Goal: Task Accomplishment & Management: Manage account settings

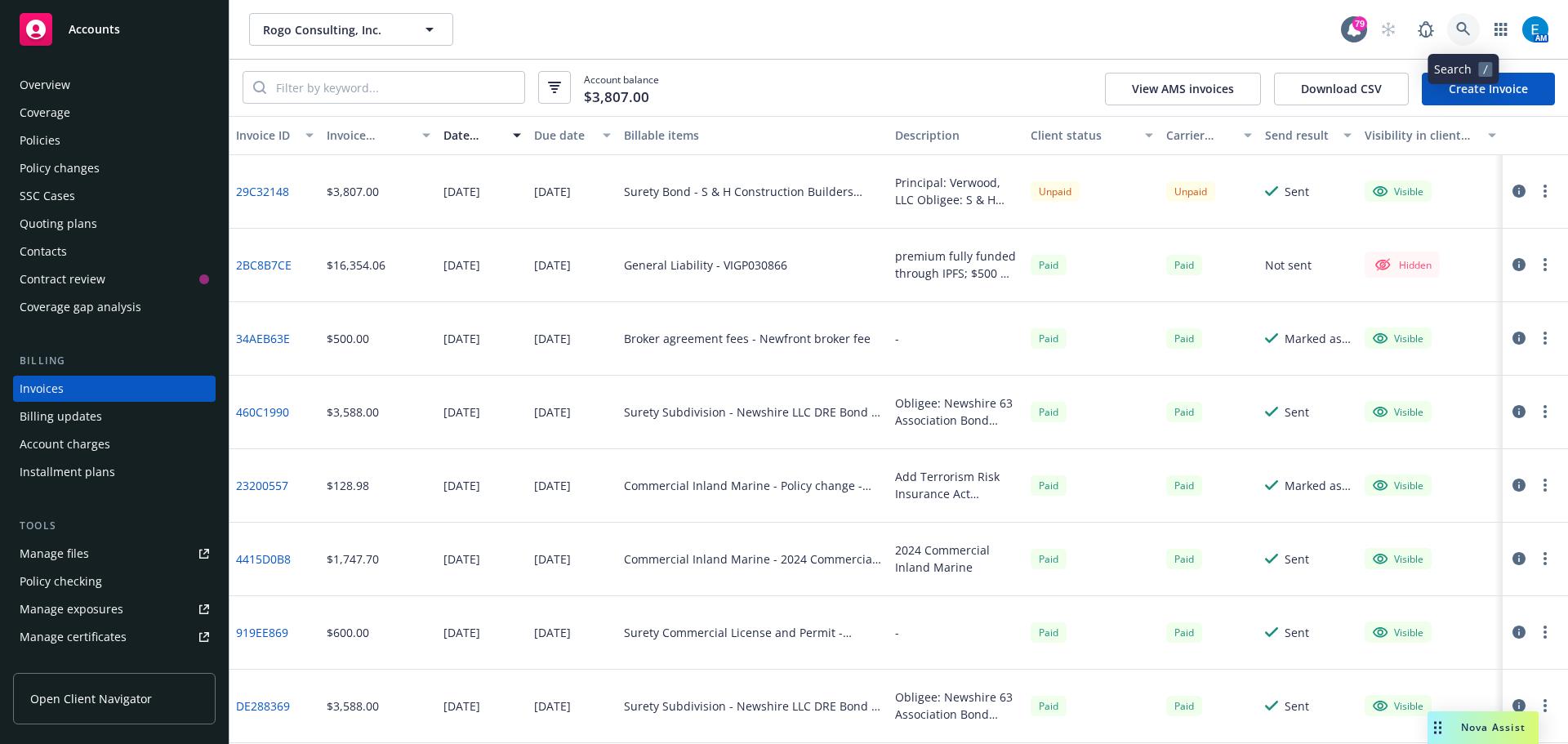
click at [1462, 28] on icon at bounding box center [1464, 29] width 15 height 15
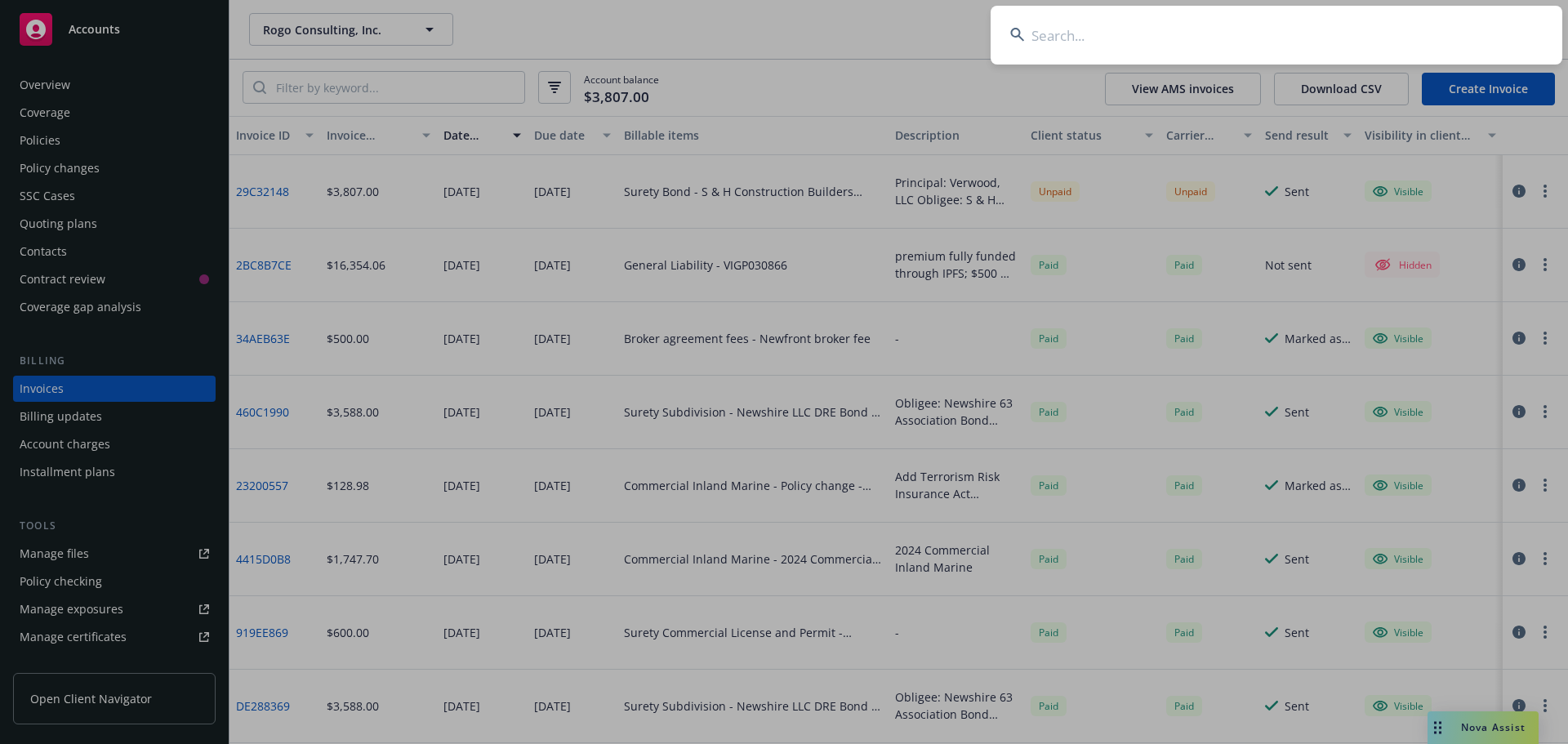
click at [1394, 46] on input at bounding box center [1276, 35] width 571 height 58
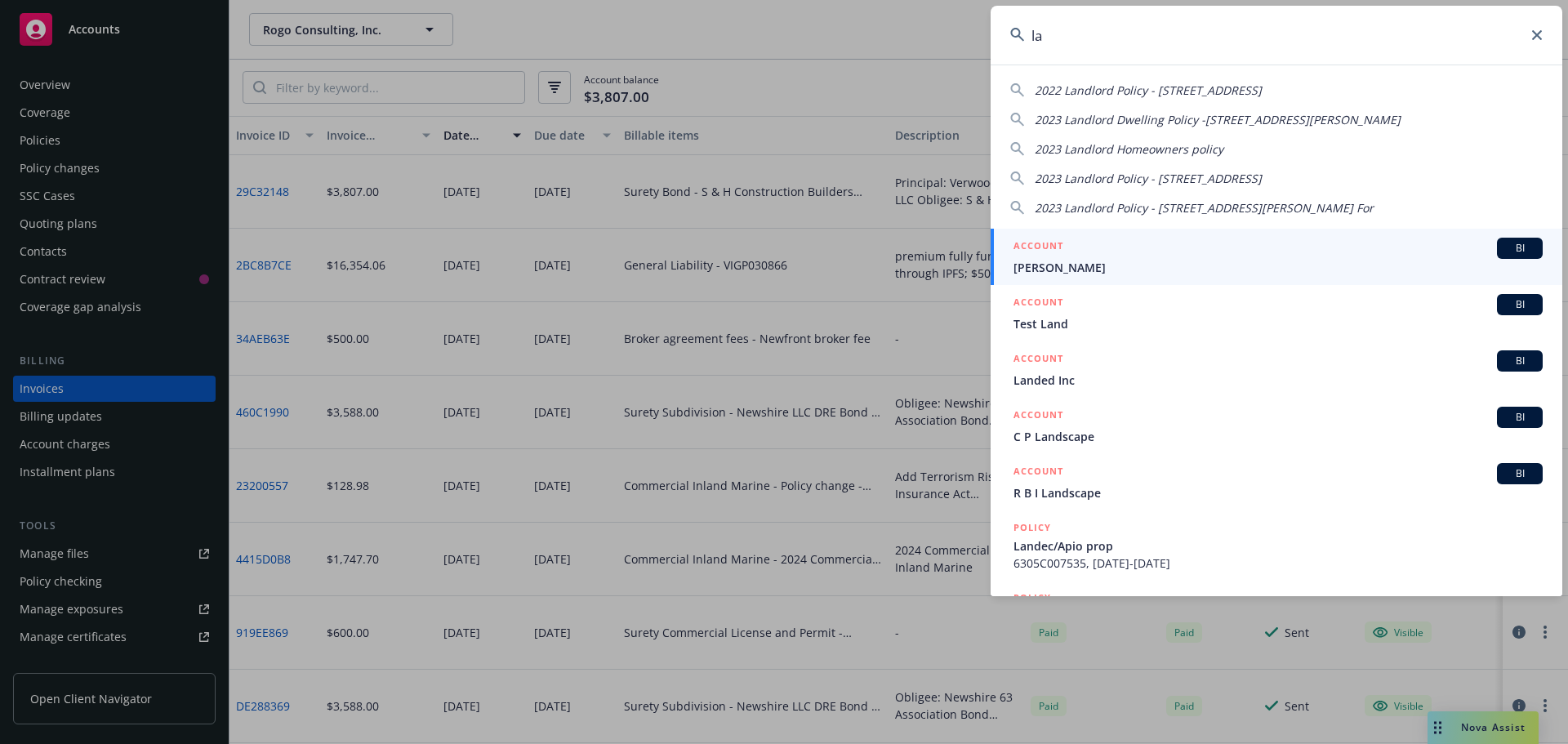
type input "l"
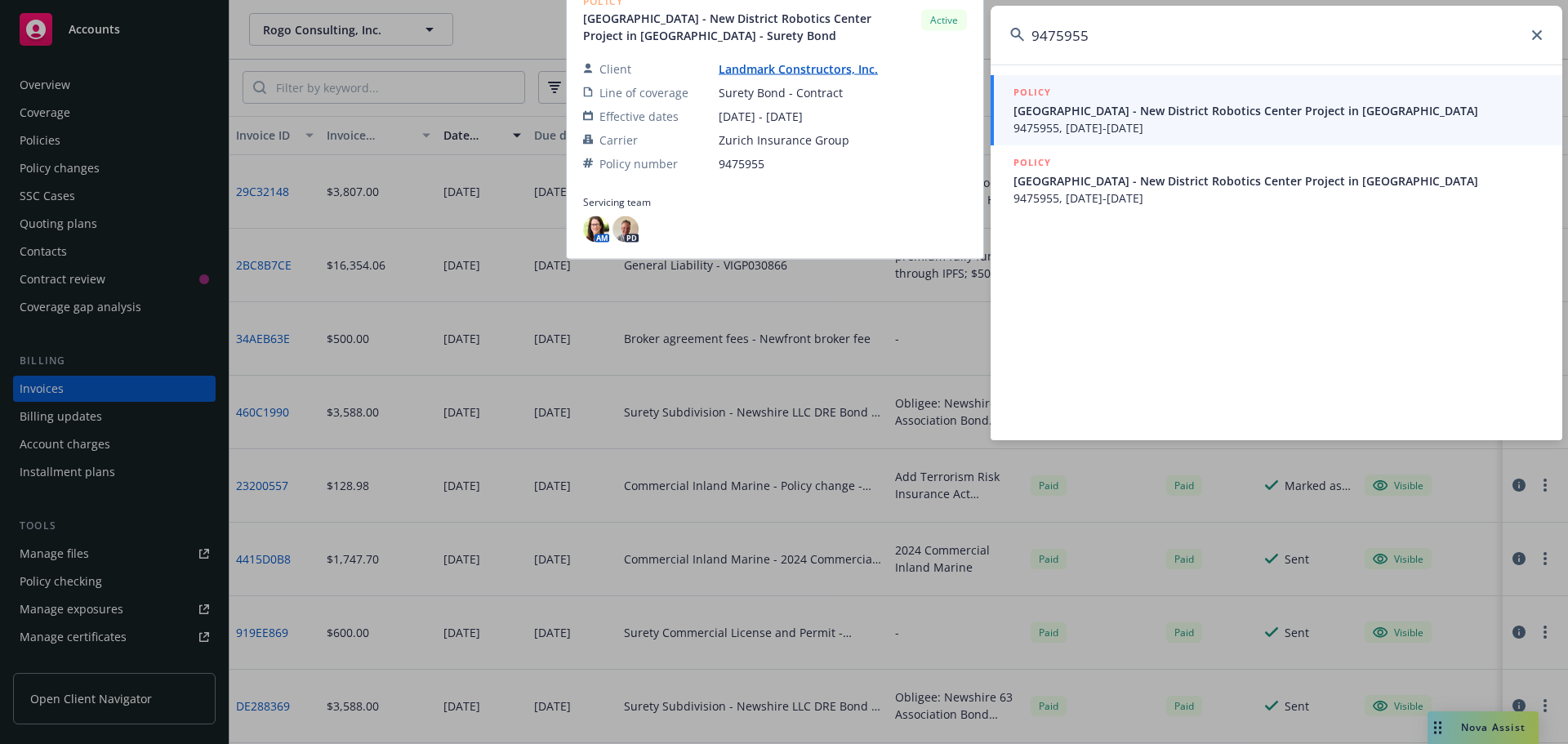
type input "9475955"
click at [1141, 112] on span "[GEOGRAPHIC_DATA] - New District Robotics Center Project in [GEOGRAPHIC_DATA]" at bounding box center [1278, 111] width 529 height 17
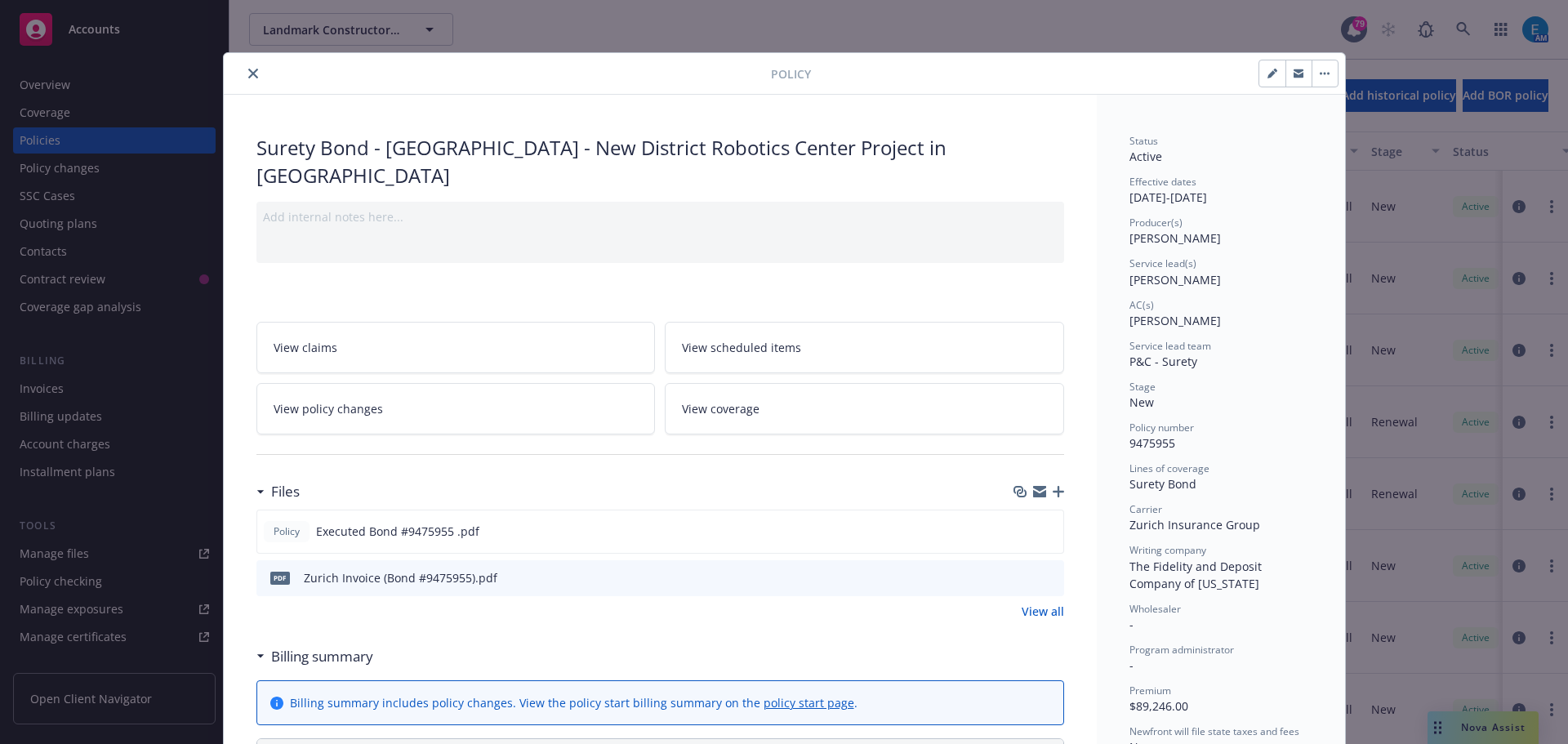
click at [249, 69] on icon "close" at bounding box center [253, 73] width 10 height 10
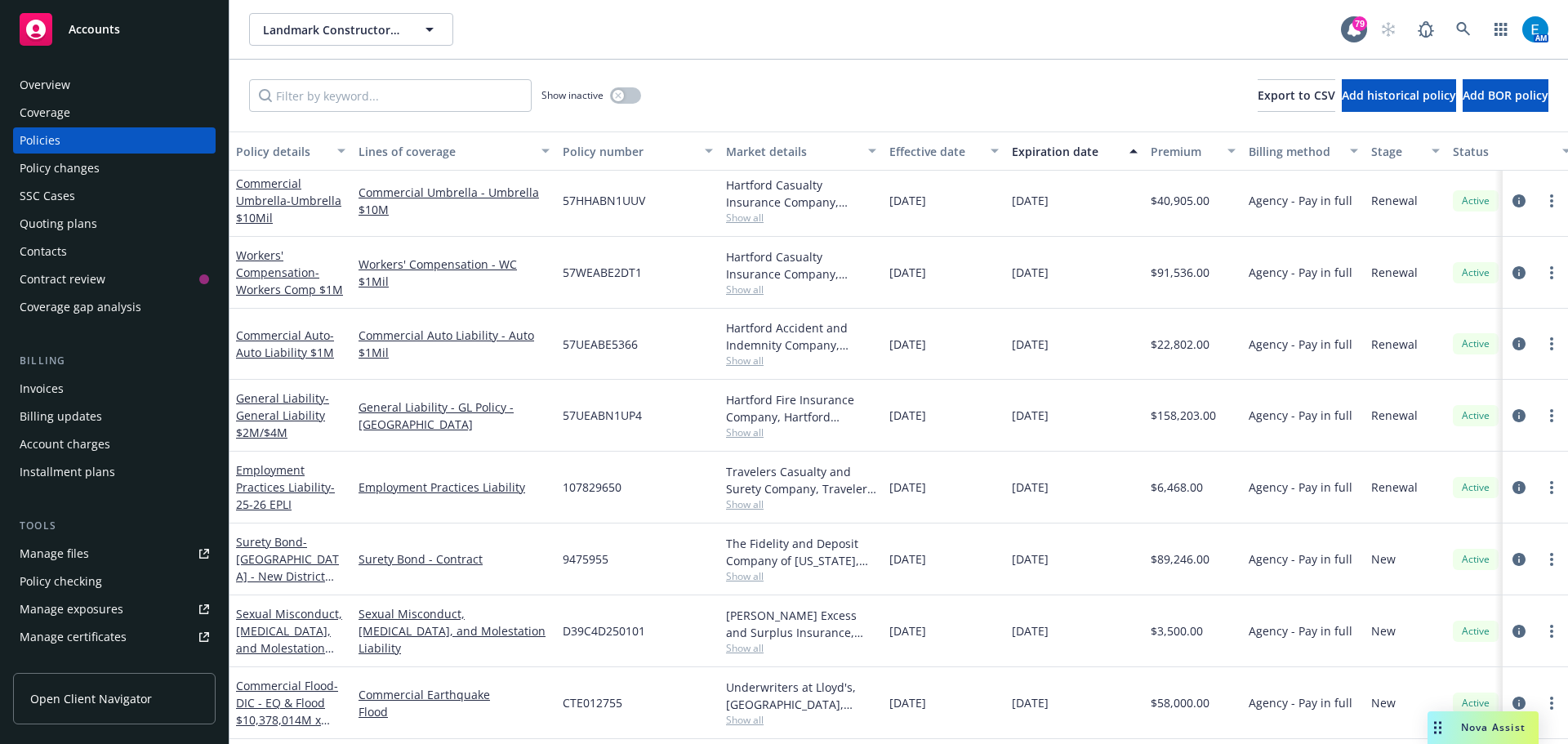
scroll to position [898, 0]
click at [254, 550] on span "- [GEOGRAPHIC_DATA] - New District Robotics Center Project in [GEOGRAPHIC_DATA]" at bounding box center [287, 591] width 103 height 119
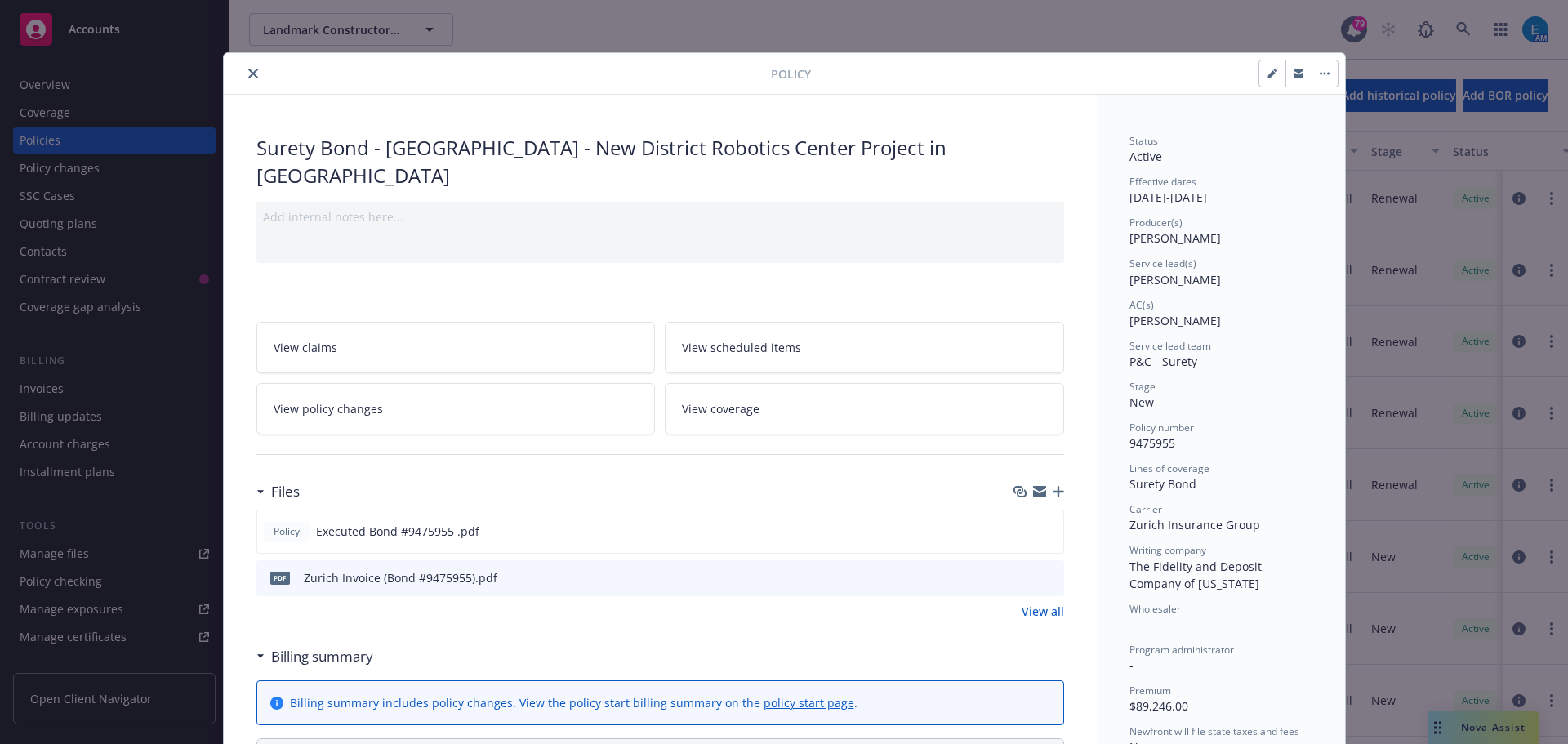
click at [1267, 68] on button "button" at bounding box center [1272, 73] width 27 height 27
select select "NEW"
select select "12"
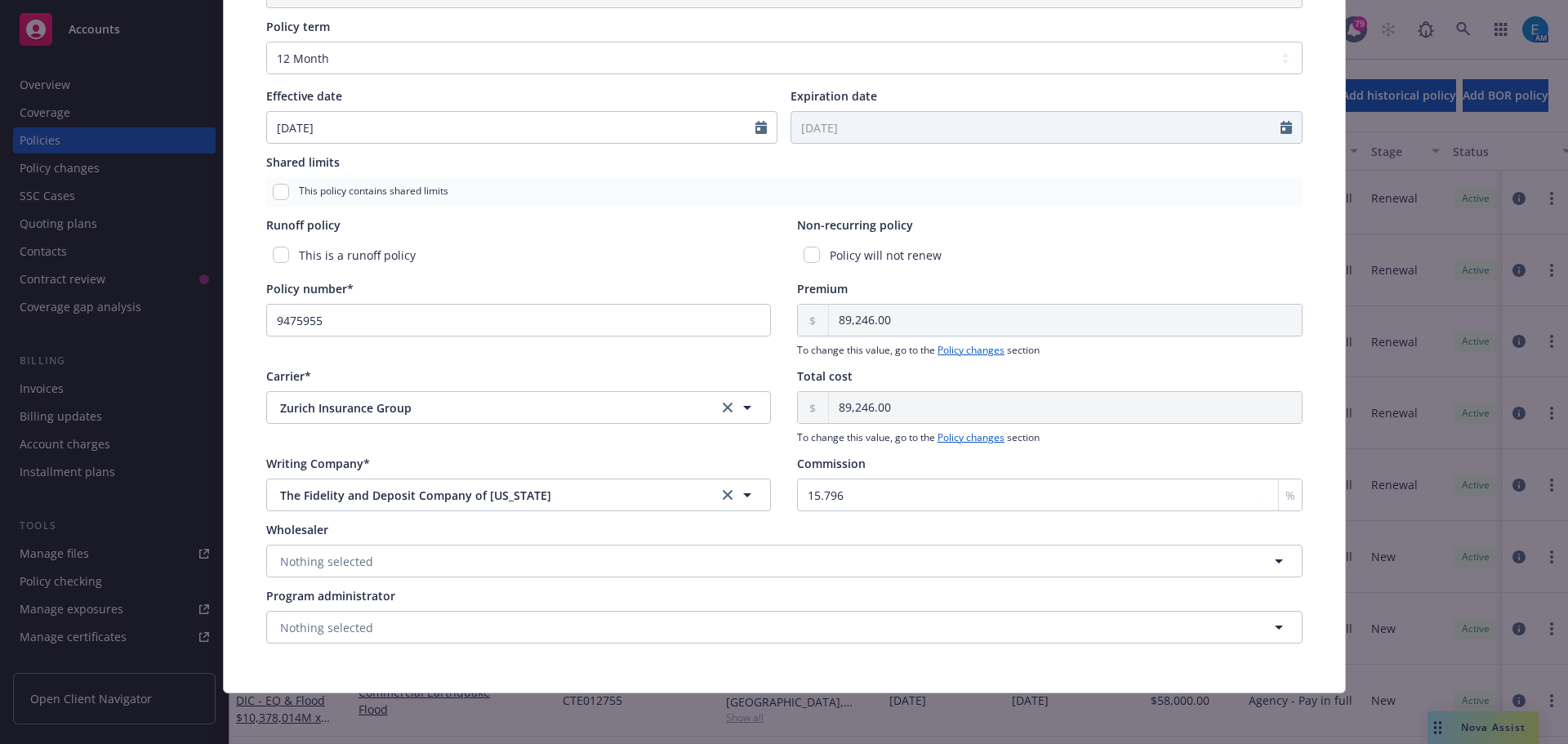
scroll to position [593, 0]
click at [806, 250] on input "checkbox" at bounding box center [812, 253] width 16 height 16
checkbox input "true"
click at [838, 492] on input "15.796" at bounding box center [1050, 494] width 506 height 33
drag, startPoint x: 834, startPoint y: 494, endPoint x: 748, endPoint y: 466, distance: 90.4
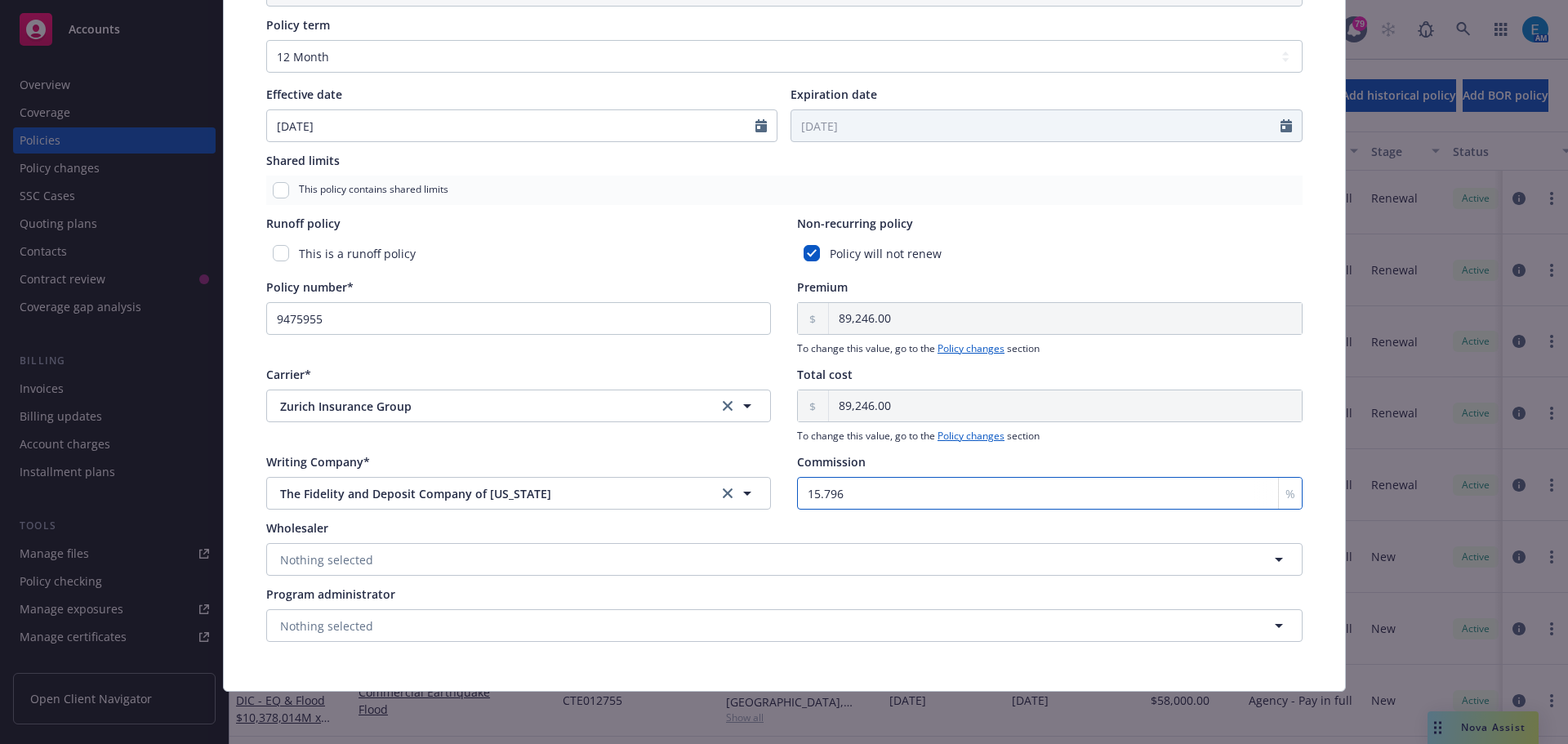
click at [752, 473] on div "Writing Company* The Fidelity and Deposit Company of [US_STATE] The Fidelity an…" at bounding box center [784, 482] width 1037 height 57
type input "13.61635"
click at [900, 498] on input "13.61635" at bounding box center [1050, 494] width 506 height 33
click at [1278, 493] on div "%" at bounding box center [1290, 494] width 24 height 31
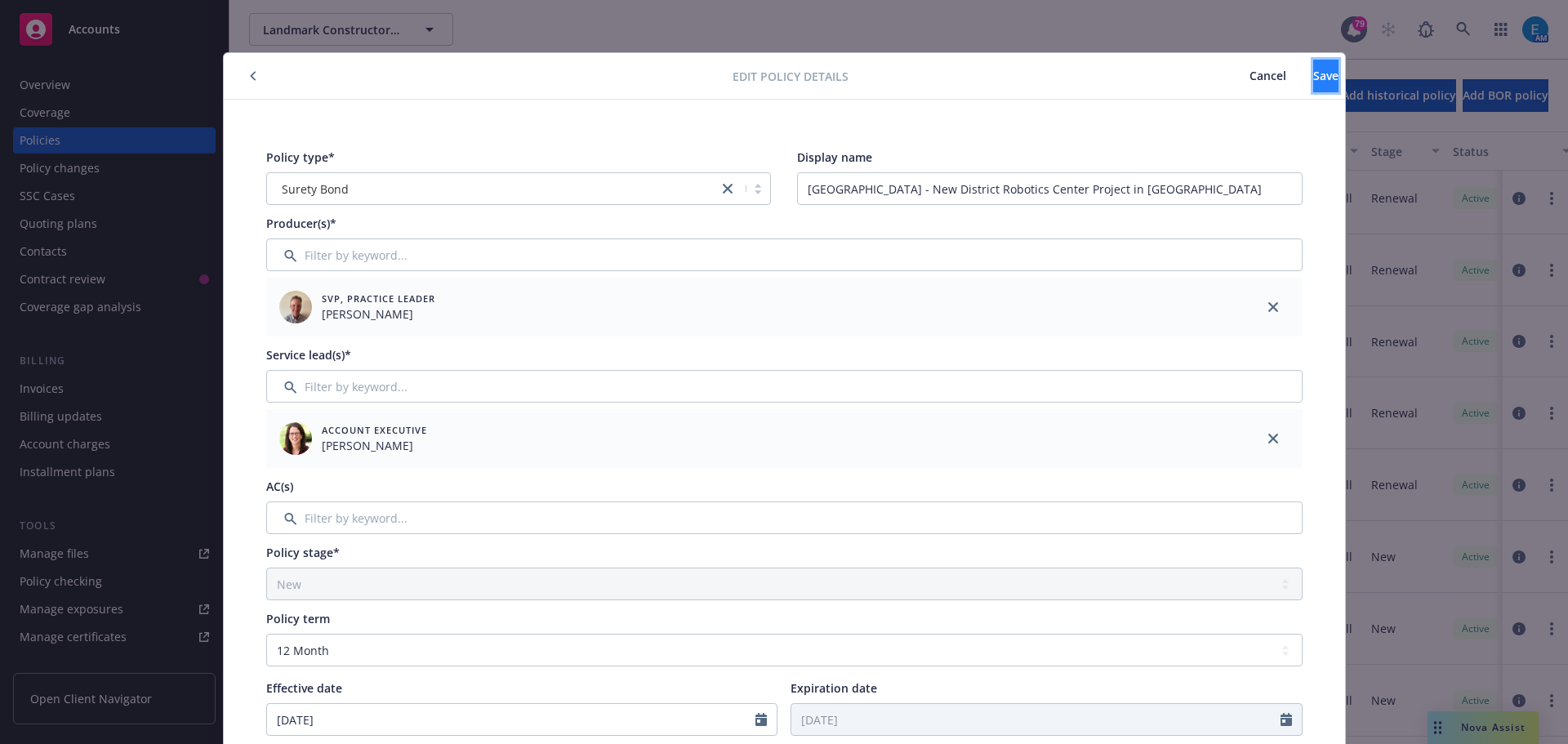
click at [1313, 74] on span "Save" at bounding box center [1326, 75] width 26 height 16
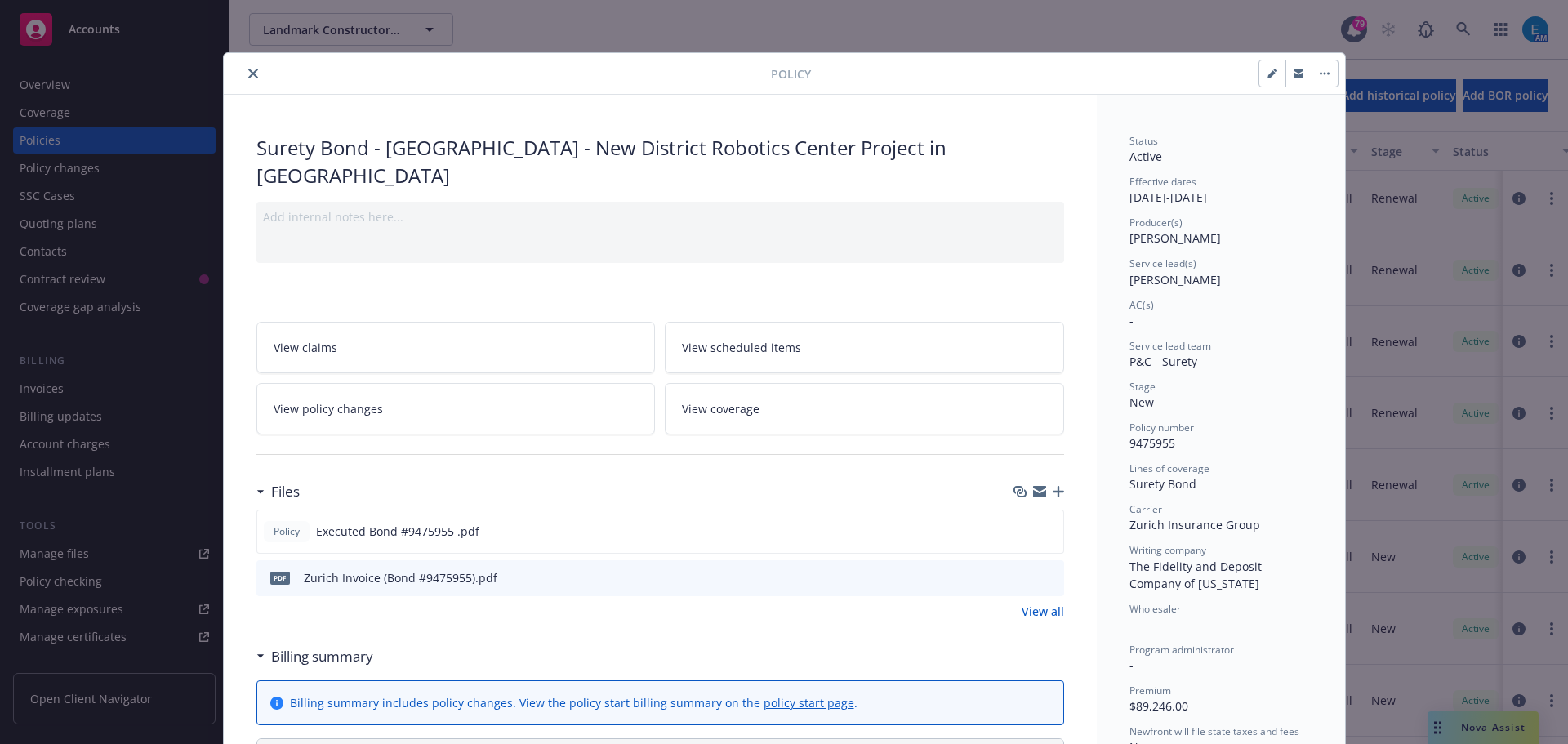
click at [249, 73] on icon "close" at bounding box center [253, 73] width 10 height 10
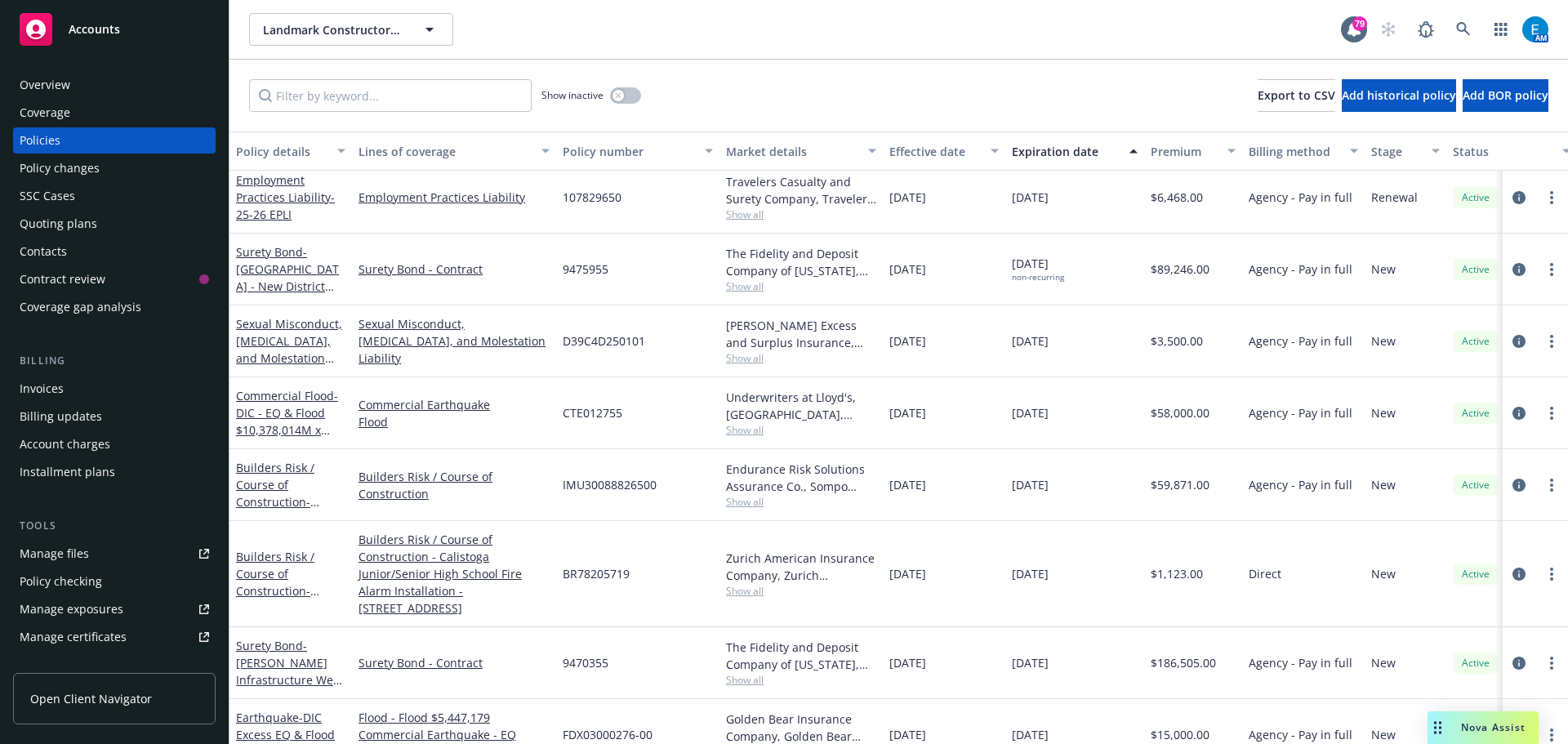
scroll to position [1081, 0]
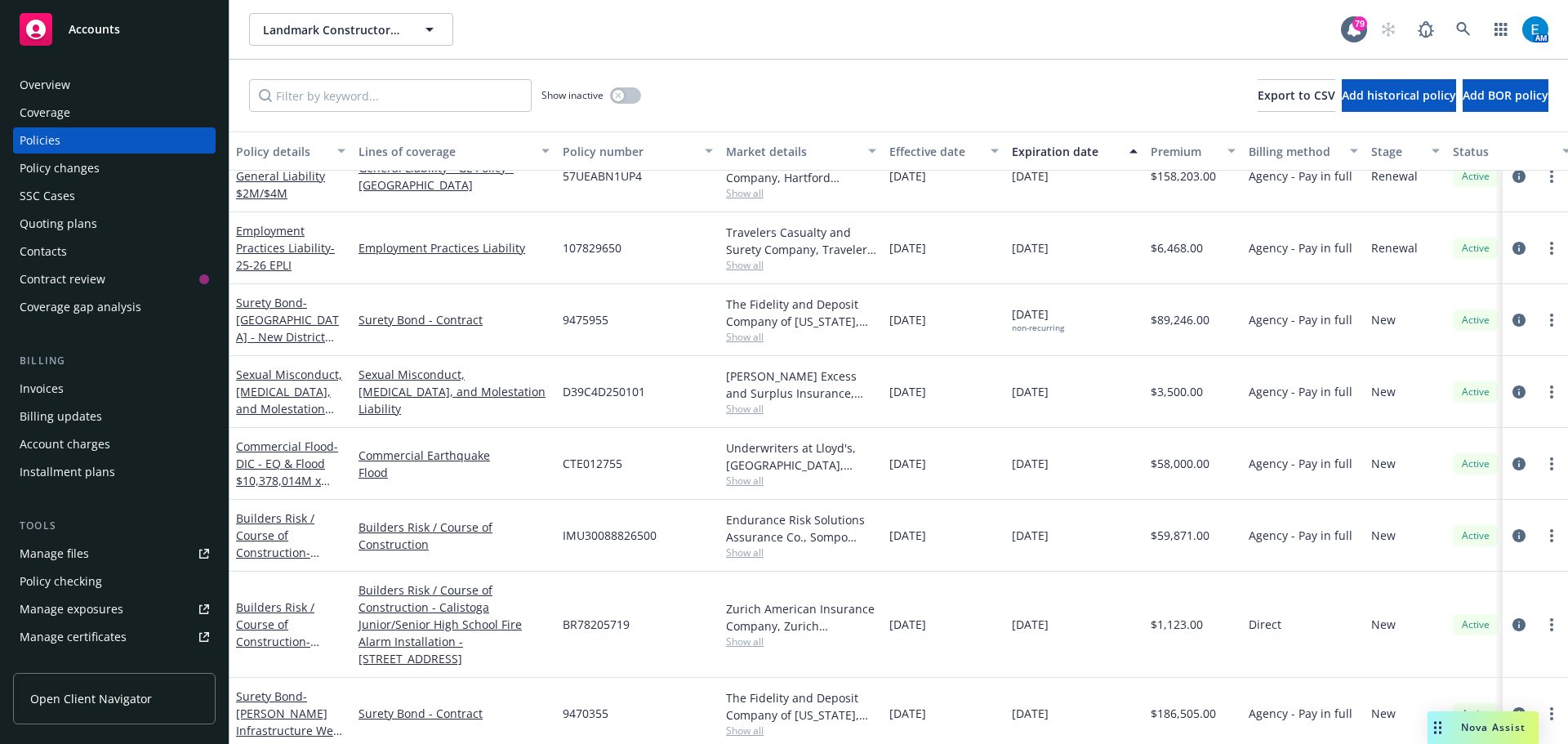
click at [42, 387] on div "Invoices" at bounding box center [41, 388] width 44 height 27
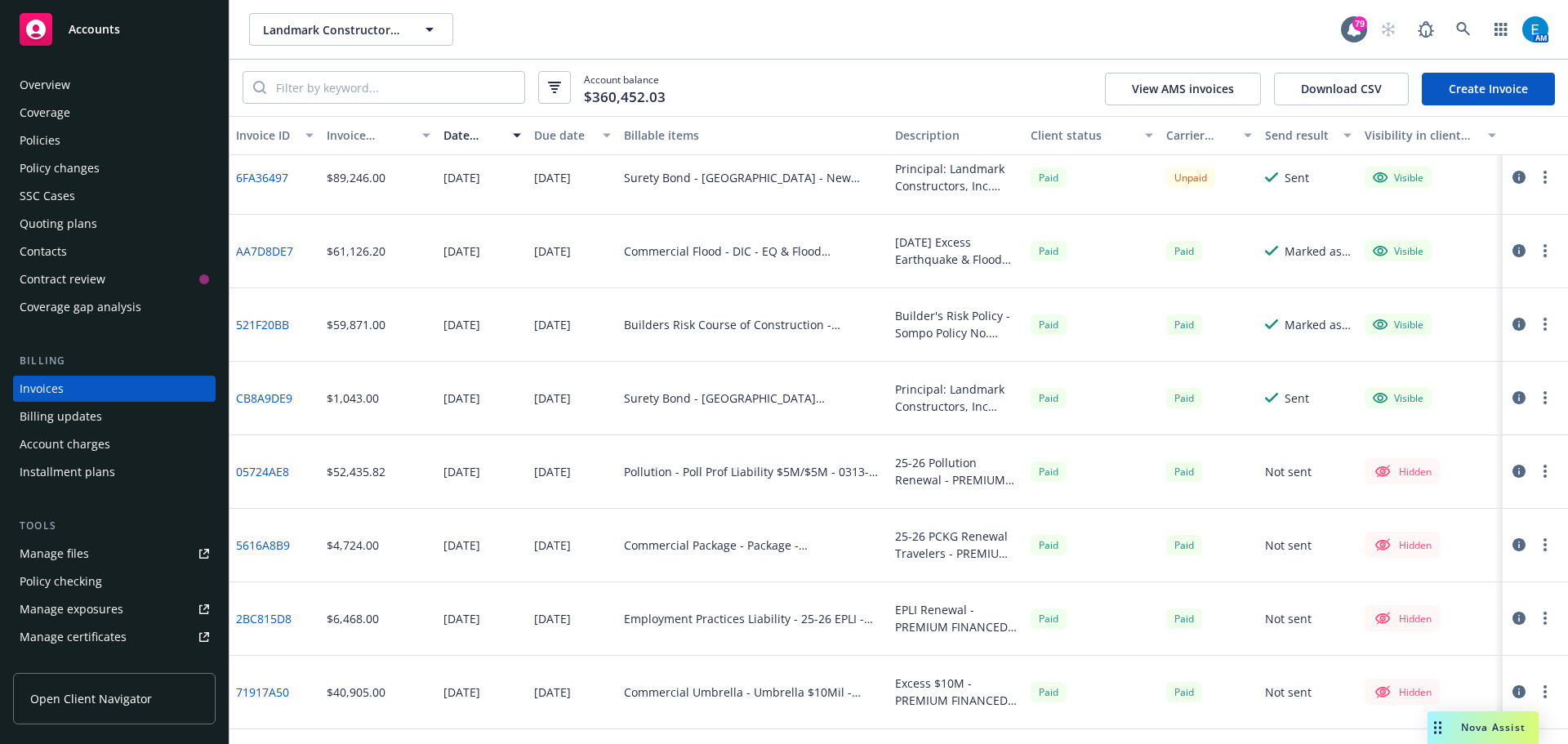
scroll to position [611, 0]
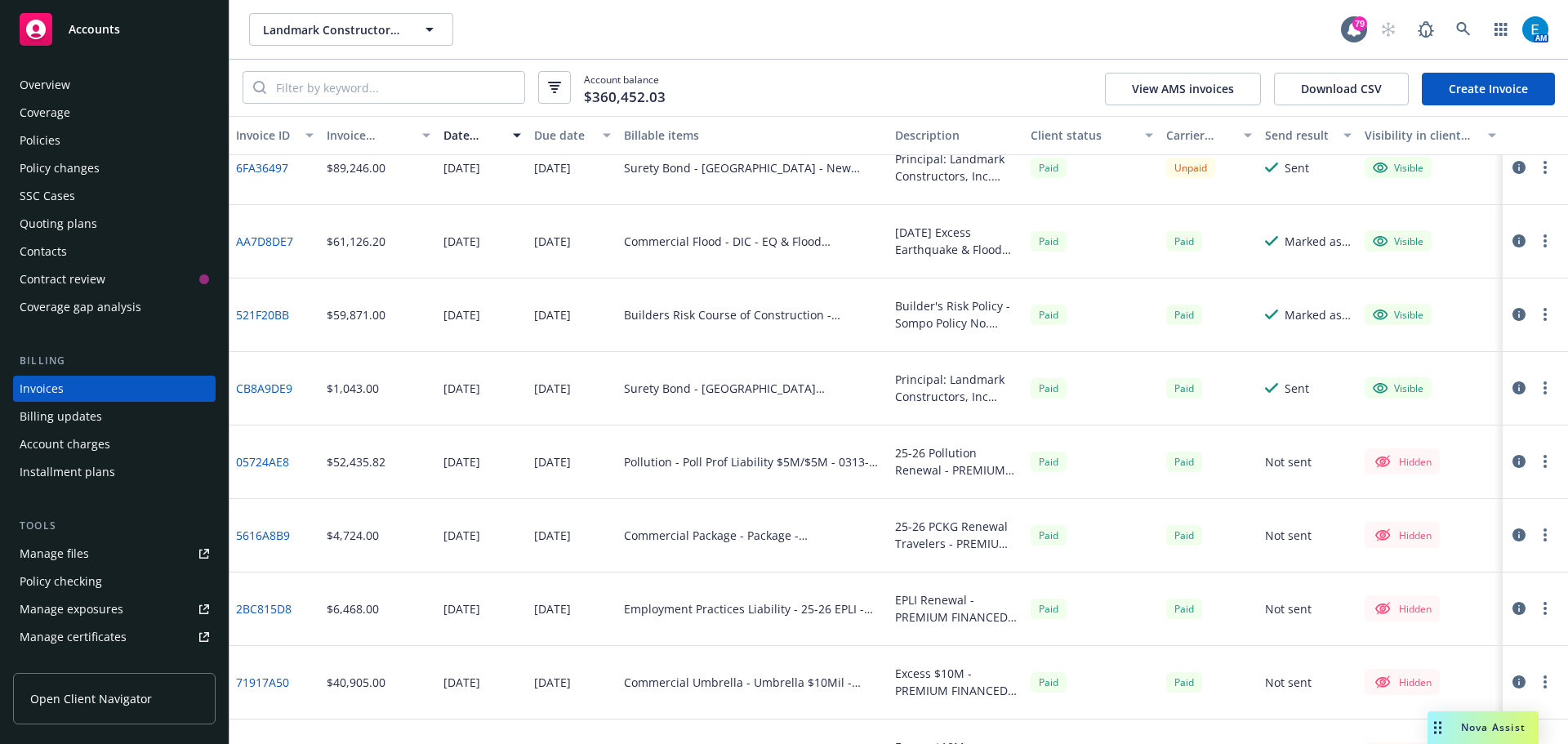
drag, startPoint x: 53, startPoint y: 166, endPoint x: 207, endPoint y: 170, distance: 154.1
click at [53, 166] on div "Policy changes" at bounding box center [59, 168] width 80 height 27
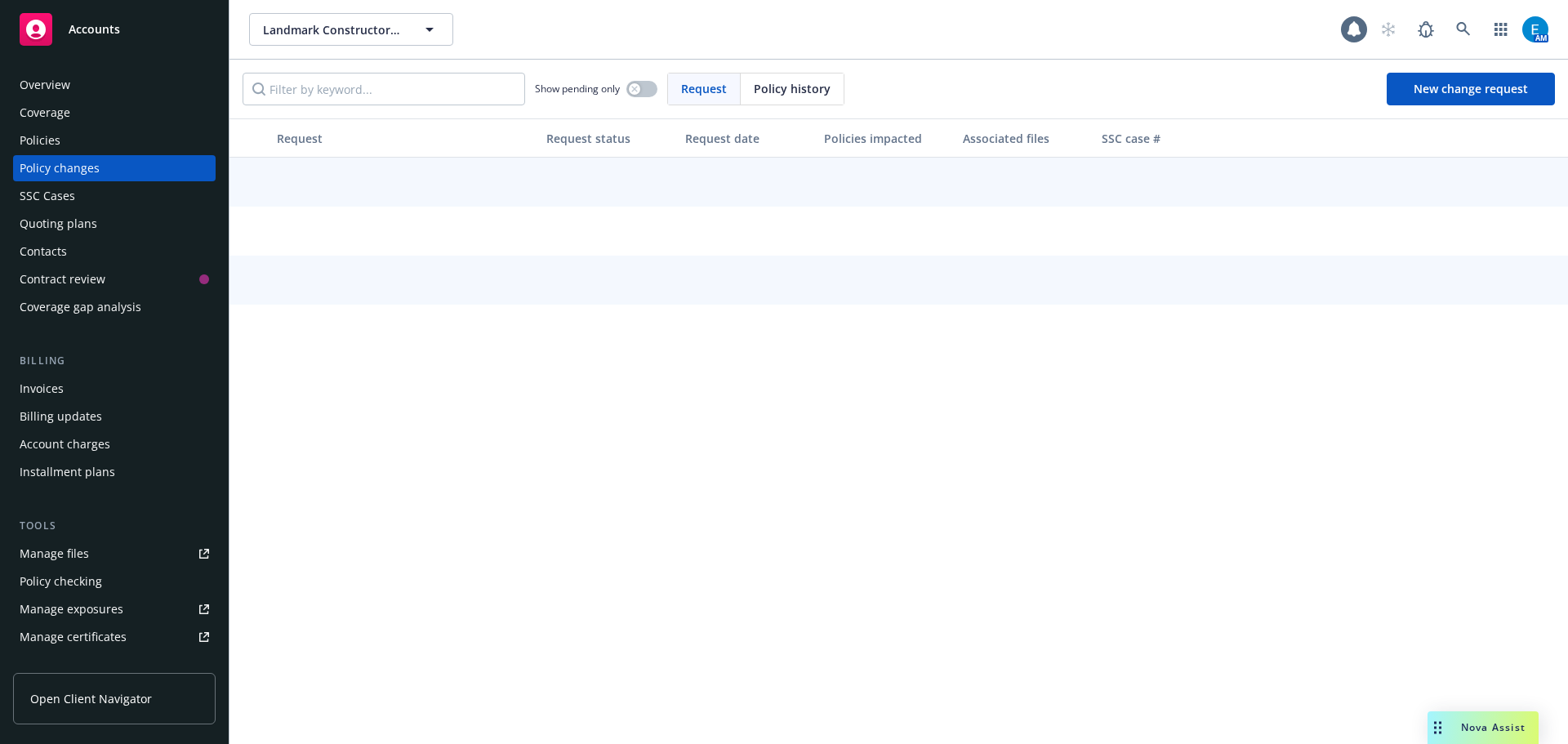
click at [39, 143] on div "Policies" at bounding box center [39, 140] width 41 height 27
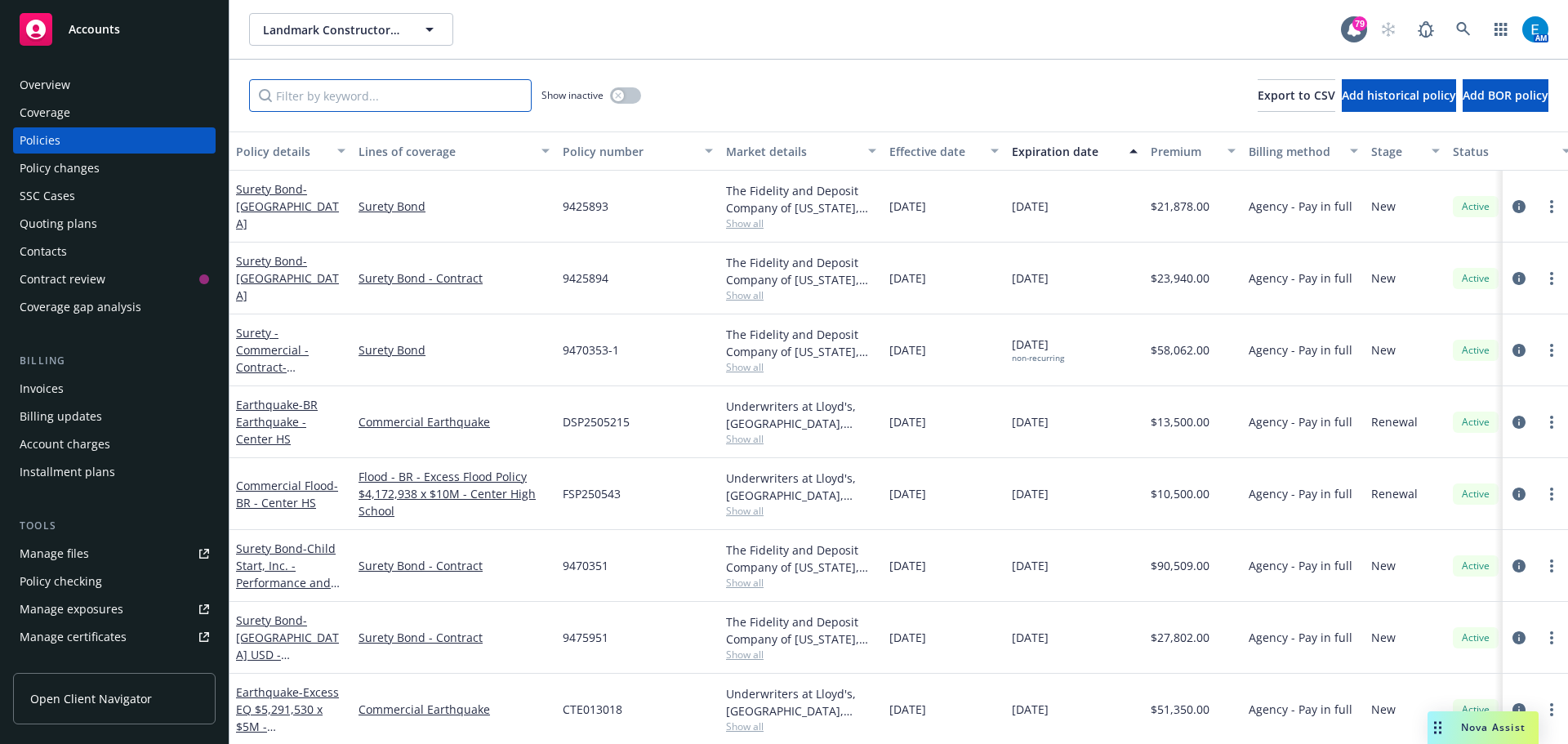
click at [453, 103] on input "Filter by keyword..." at bounding box center [389, 96] width 283 height 33
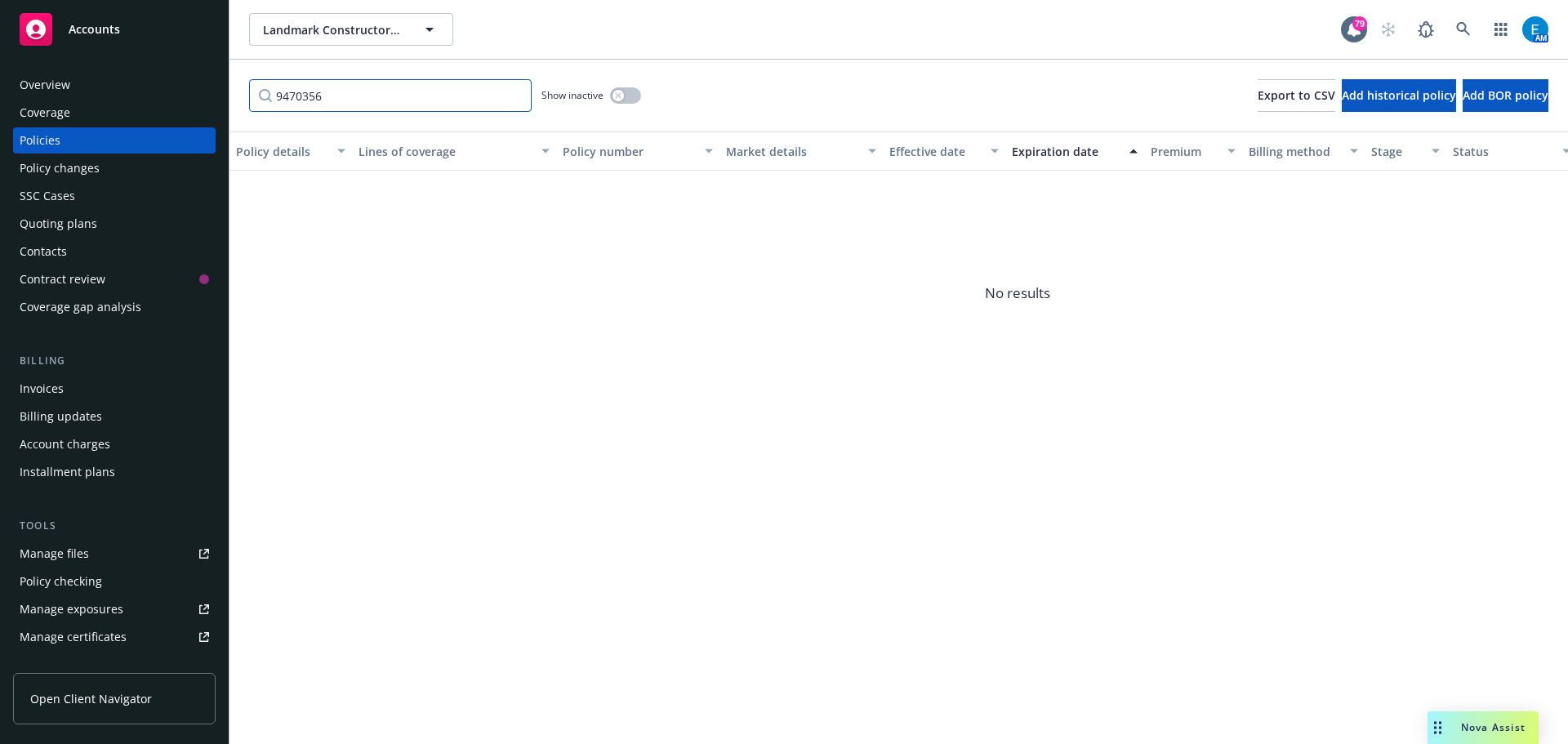
type input "9470356"
click at [629, 94] on button "button" at bounding box center [625, 96] width 31 height 16
click at [624, 98] on button "button" at bounding box center [625, 96] width 31 height 16
click at [1460, 26] on icon at bounding box center [1464, 29] width 15 height 15
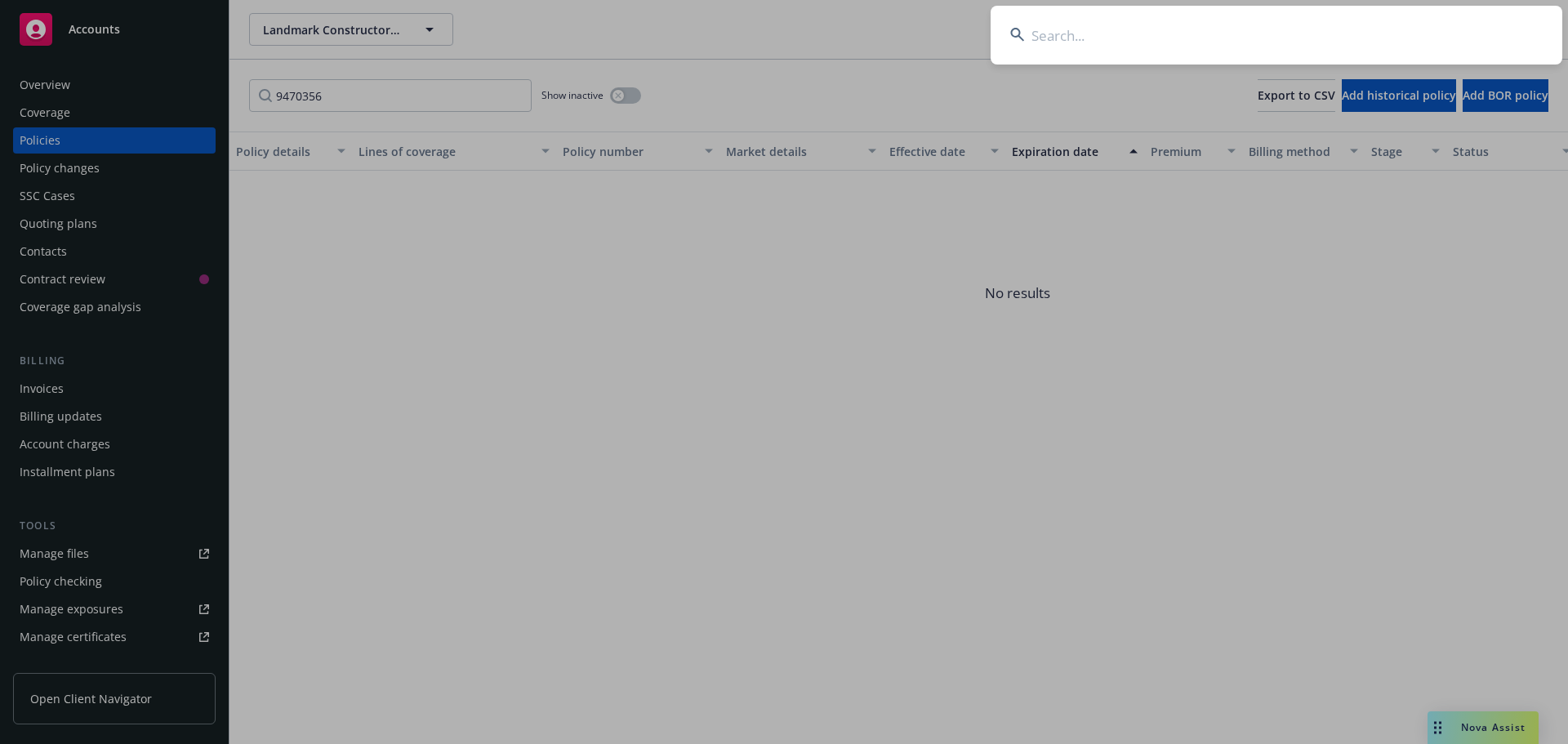
click at [1440, 26] on input at bounding box center [1276, 35] width 571 height 58
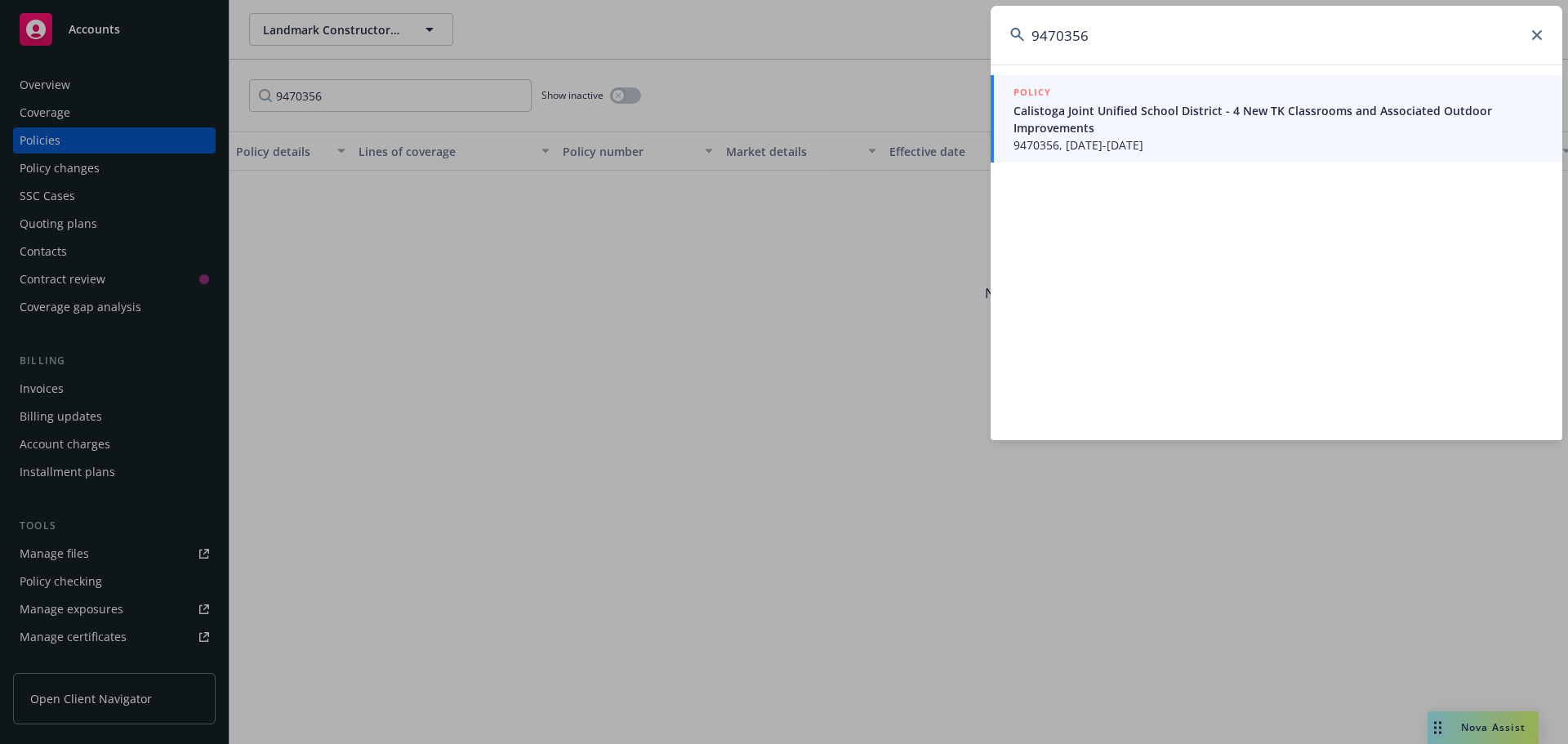
type input "9470356"
click at [1053, 111] on span "Calistoga Joint Unified School District - 4 New TK Classrooms and Associated Ou…" at bounding box center [1278, 120] width 529 height 35
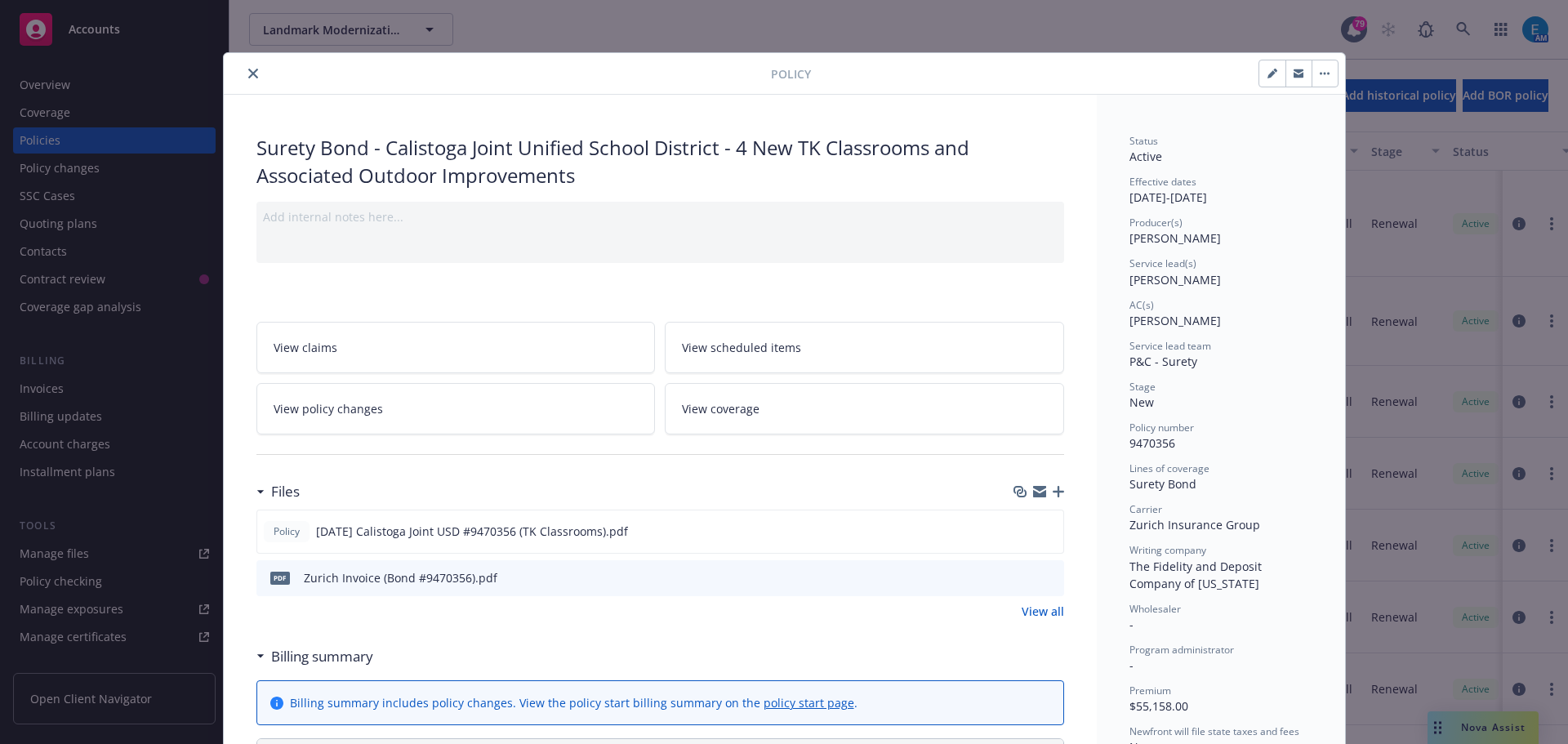
click at [1267, 73] on icon "button" at bounding box center [1272, 73] width 10 height 10
select select "NEW"
select select "other"
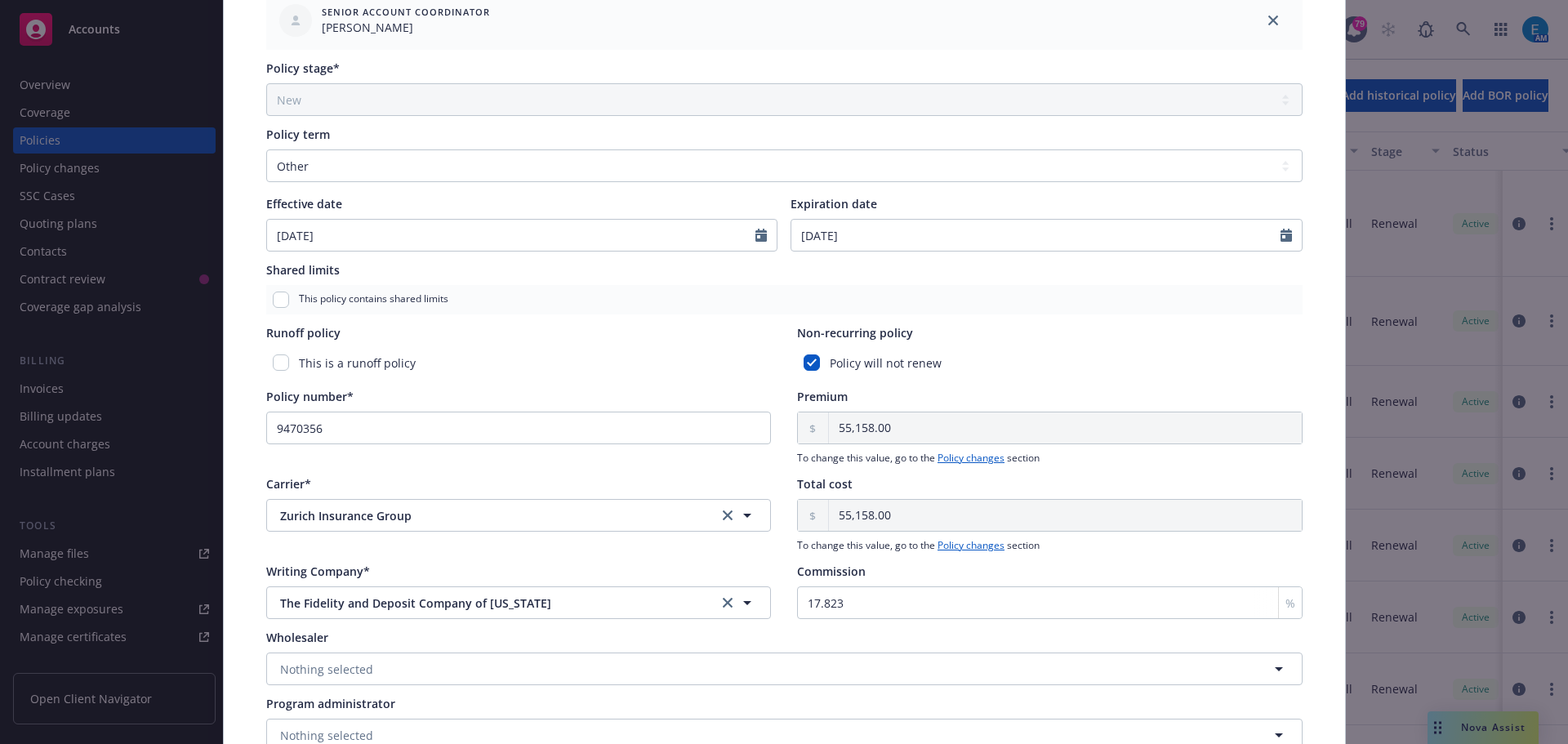
scroll to position [551, 0]
drag, startPoint x: 1267, startPoint y: 19, endPoint x: 1228, endPoint y: 46, distance: 47.4
click at [1268, 19] on icon "close" at bounding box center [1273, 18] width 10 height 10
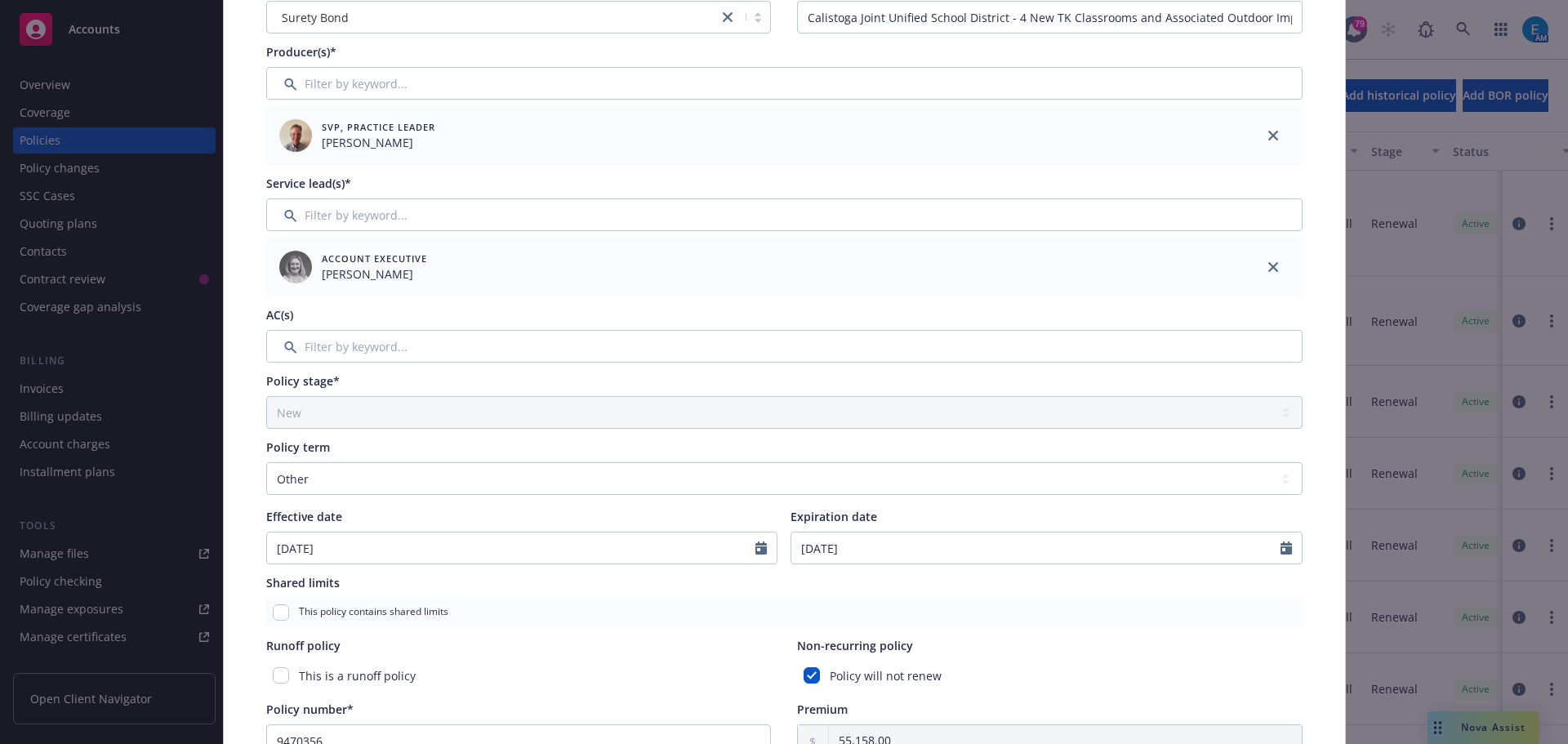
scroll to position [0, 0]
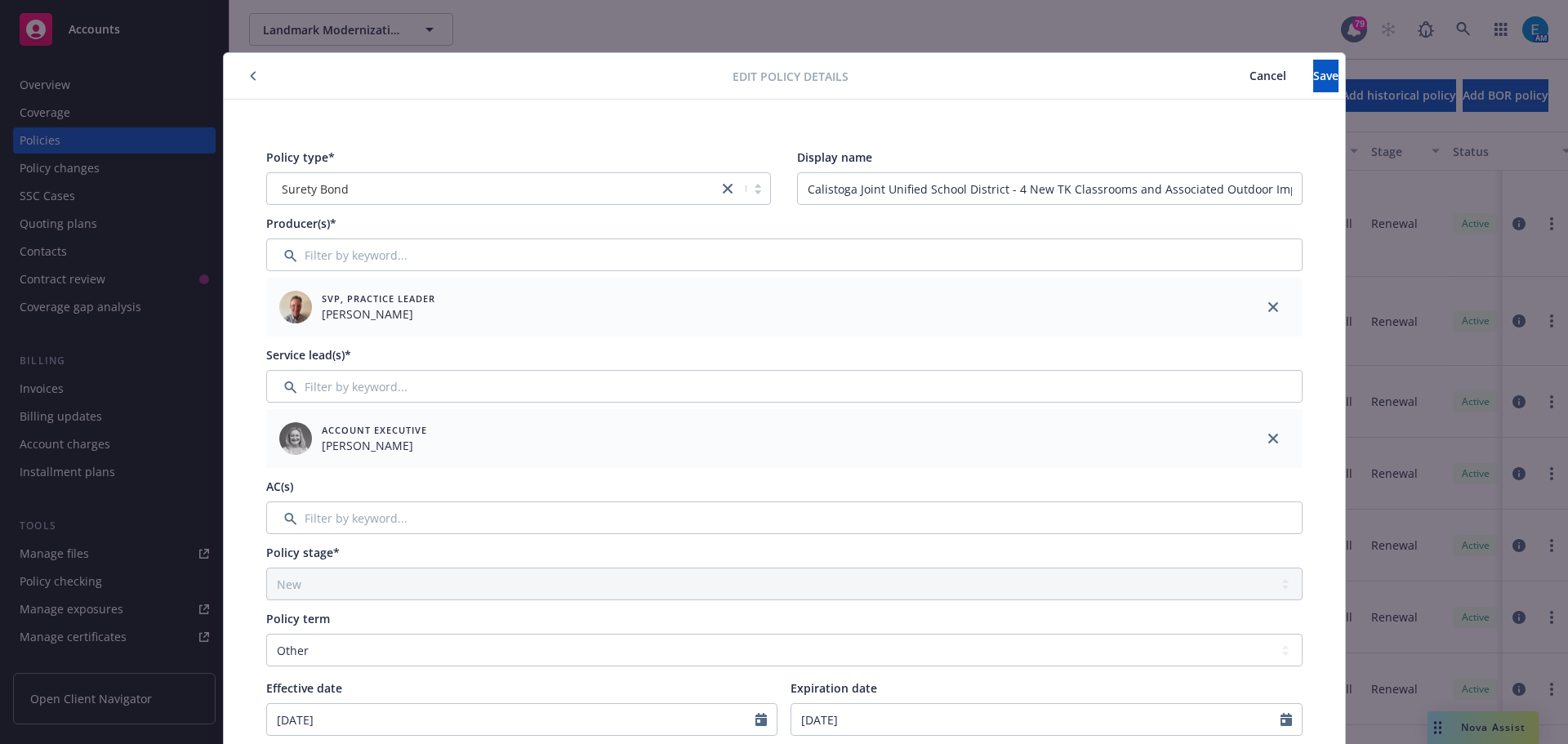
click at [1250, 80] on span "Cancel" at bounding box center [1268, 75] width 37 height 16
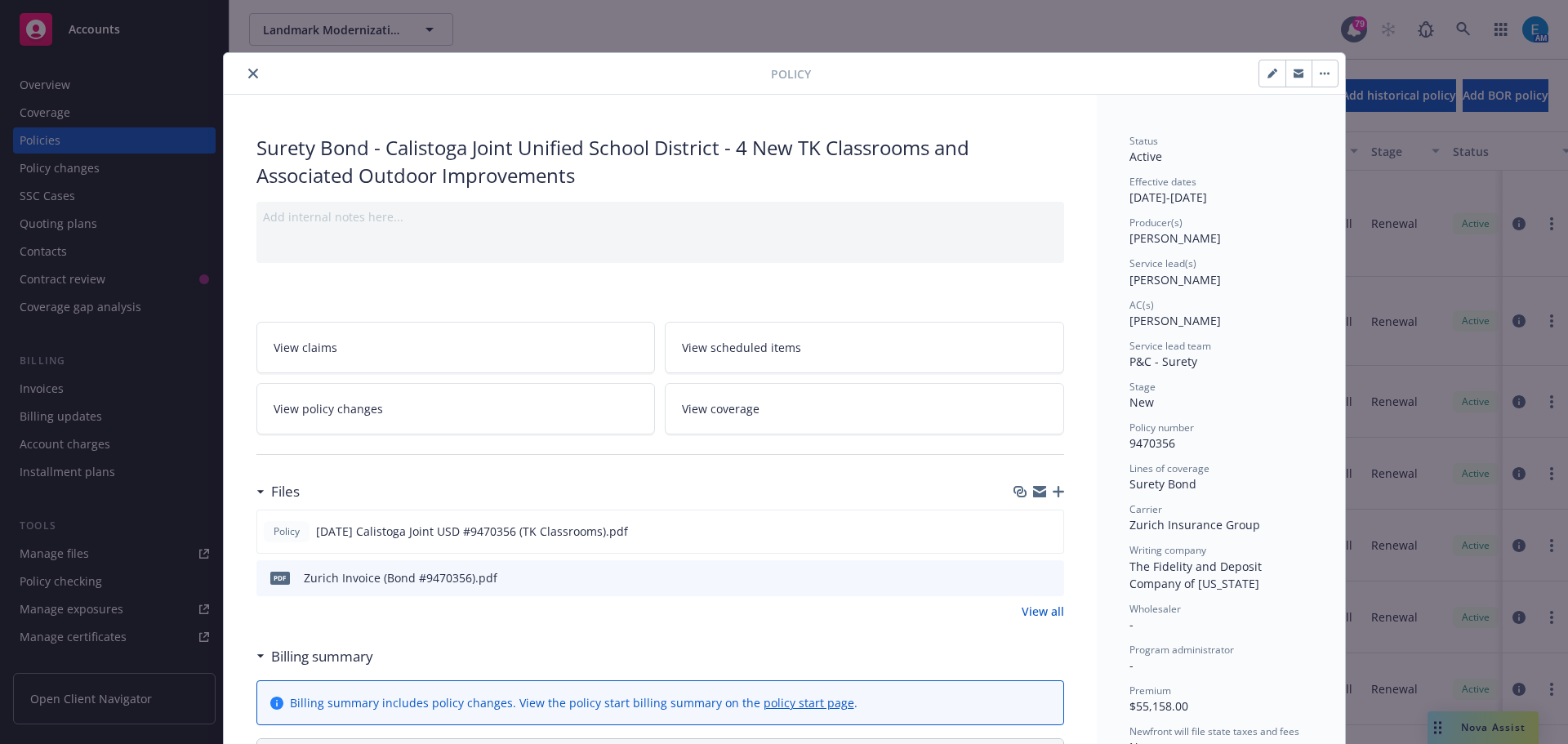
click at [249, 75] on icon "close" at bounding box center [253, 73] width 10 height 10
